Goal: Task Accomplishment & Management: Manage account settings

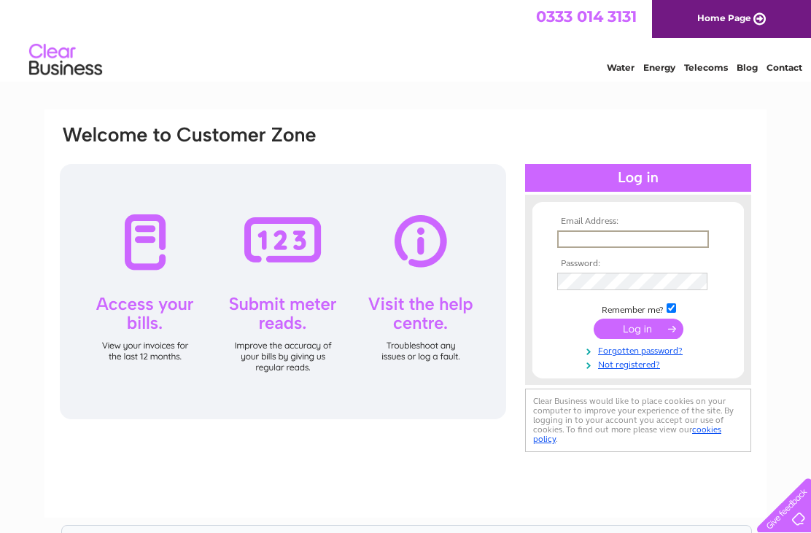
type input "info@no40commongreen.co.uk"
click at [639, 330] on input "submit" at bounding box center [639, 329] width 90 height 20
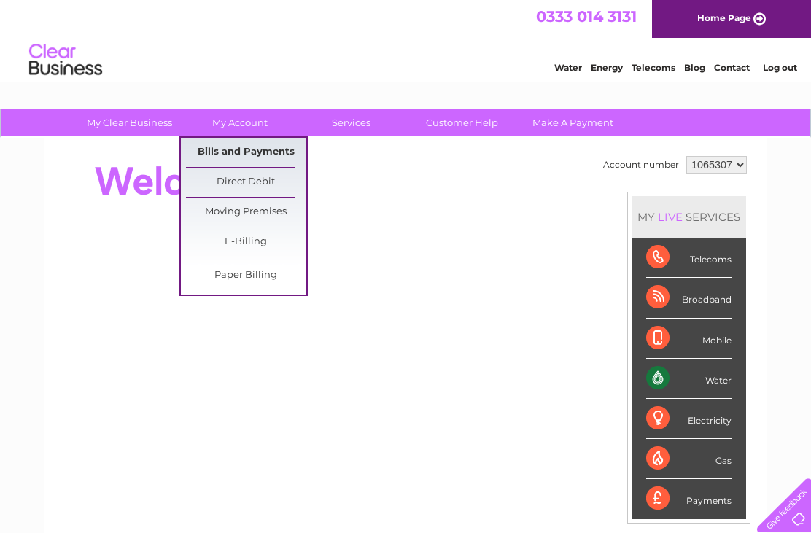
click at [287, 153] on link "Bills and Payments" at bounding box center [246, 152] width 120 height 29
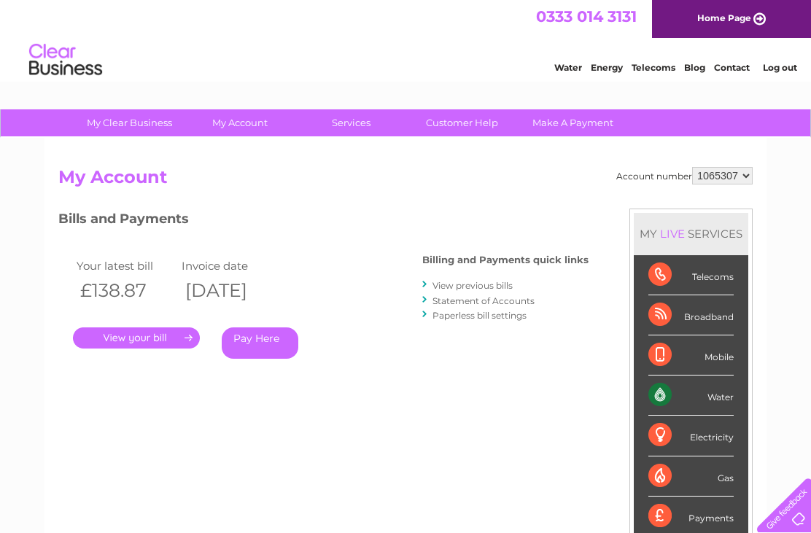
click at [142, 342] on link "." at bounding box center [136, 338] width 127 height 21
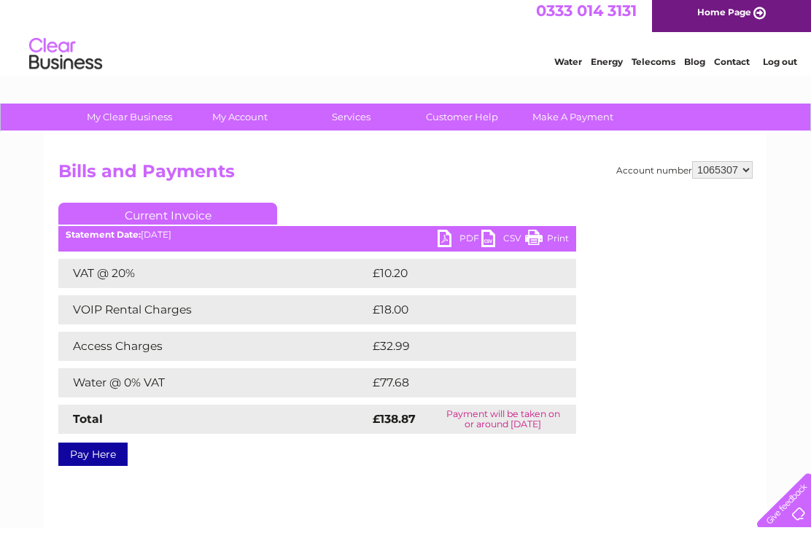
scroll to position [2, 0]
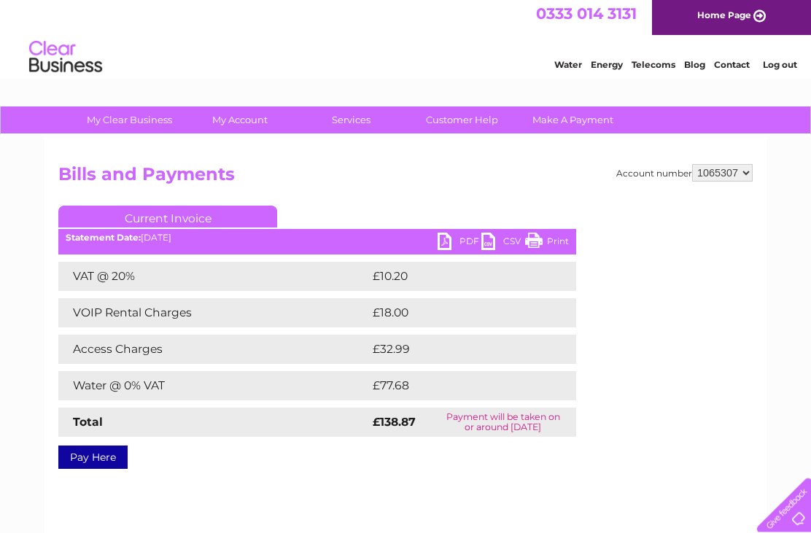
click at [468, 241] on link "PDF" at bounding box center [460, 244] width 44 height 21
